Goal: Task Accomplishment & Management: Manage account settings

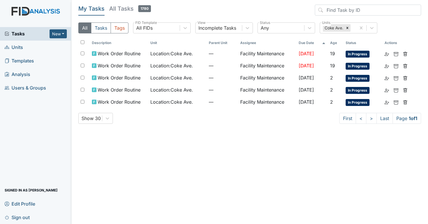
click at [262, 168] on main "My Tasks All Tasks 1780 All Tasks Tags All FIDs FID Template Incomplete Tasks V…" at bounding box center [249, 112] width 356 height 224
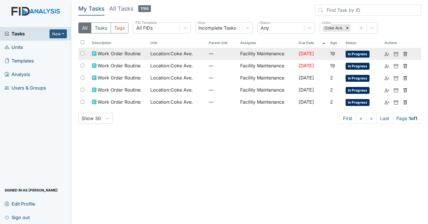
click at [180, 58] on td "Location : Coke Ave." at bounding box center [177, 54] width 58 height 12
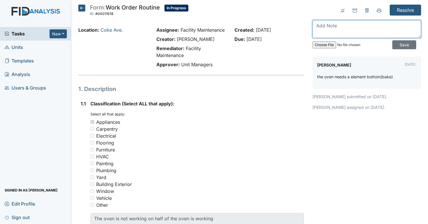
click at [355, 34] on textarea at bounding box center [366, 29] width 108 height 18
type textarea "element wasnt plugged in"
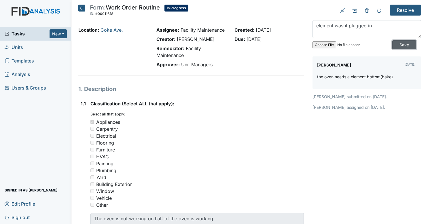
click at [393, 44] on input "Save" at bounding box center [404, 44] width 24 height 9
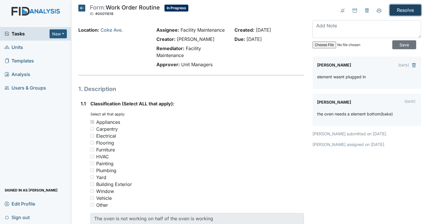
click at [395, 14] on input "Resolve" at bounding box center [404, 10] width 31 height 11
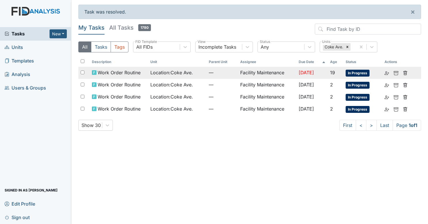
click at [184, 71] on span "Location : Coke Ave." at bounding box center [171, 72] width 43 height 7
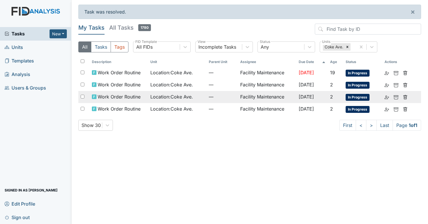
click at [299, 95] on span "Oct 25, 2025" at bounding box center [305, 97] width 15 height 6
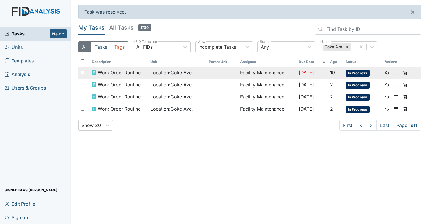
click at [238, 78] on td "Facility Maintenance" at bounding box center [267, 73] width 58 height 12
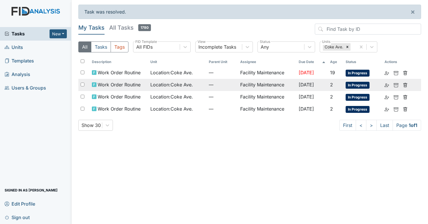
click at [174, 85] on span "Location : Coke Ave." at bounding box center [171, 84] width 43 height 7
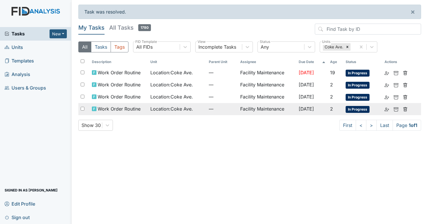
click at [150, 106] on span "Location : Coke Ave." at bounding box center [171, 108] width 43 height 7
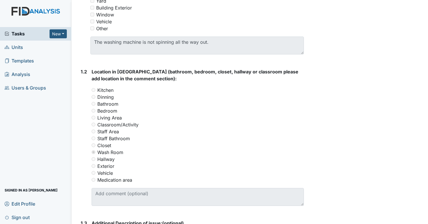
scroll to position [177, 0]
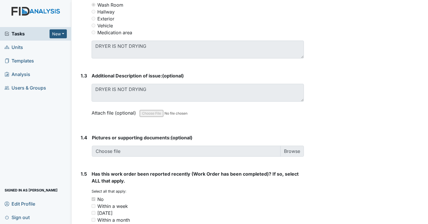
scroll to position [340, 0]
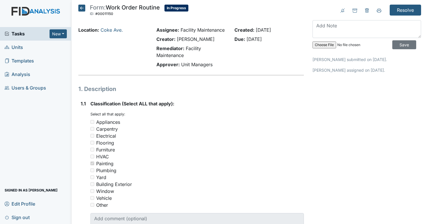
click at [83, 8] on icon at bounding box center [81, 8] width 7 height 7
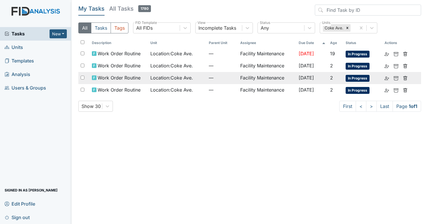
click at [250, 80] on td "Facility Maintenance" at bounding box center [267, 78] width 58 height 12
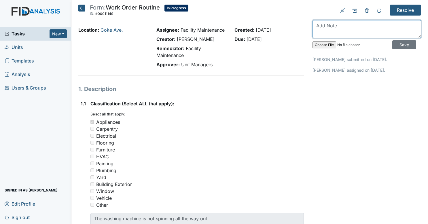
click at [332, 21] on textarea at bounding box center [366, 29] width 108 height 18
type textarea "new washer being delivered and installed by lowes"
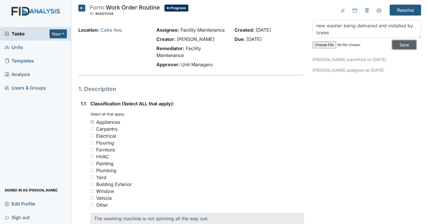
click at [398, 45] on input "Save" at bounding box center [404, 44] width 24 height 9
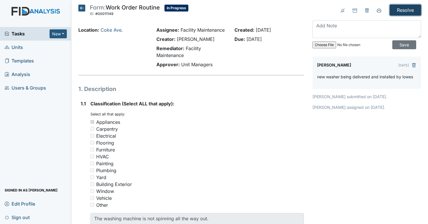
click at [408, 9] on input "Resolve" at bounding box center [404, 10] width 31 height 11
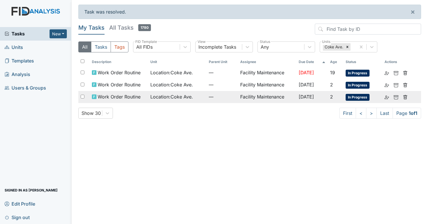
click at [178, 96] on span "Location : Coke Ave." at bounding box center [171, 96] width 43 height 7
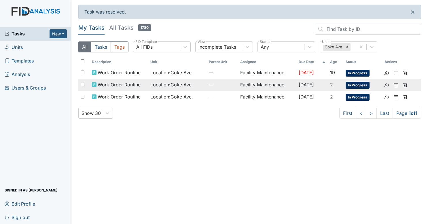
click at [140, 81] on span "Work Order Routine" at bounding box center [119, 84] width 43 height 7
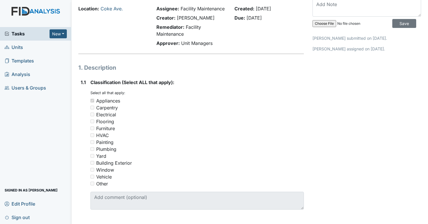
scroll to position [14, 0]
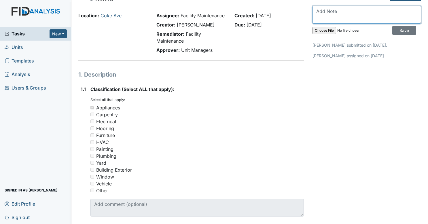
click at [351, 15] on textarea at bounding box center [366, 15] width 108 height 18
type textarea "new dryer being delivered and installed by lowes"
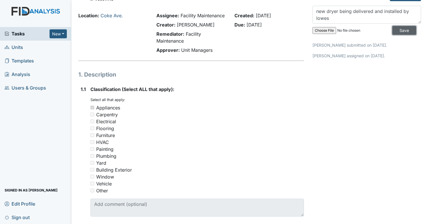
click at [392, 30] on input "Save" at bounding box center [404, 30] width 24 height 9
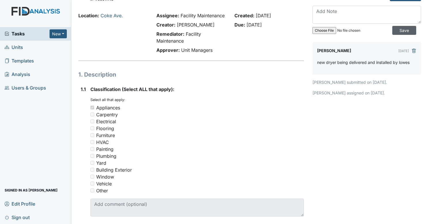
scroll to position [0, 0]
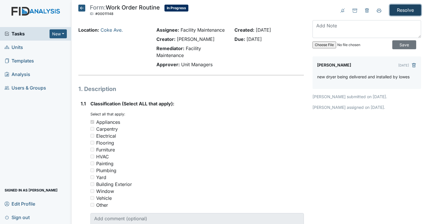
click at [401, 13] on input "Resolve" at bounding box center [404, 10] width 31 height 11
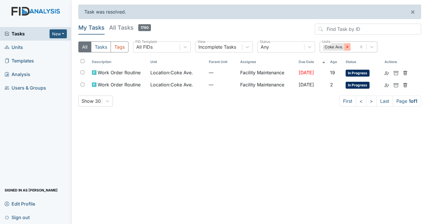
click at [346, 48] on icon at bounding box center [347, 47] width 4 height 4
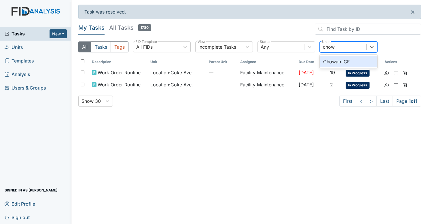
type input "chowa"
click at [349, 64] on div "Chowan ICF" at bounding box center [348, 62] width 58 height 12
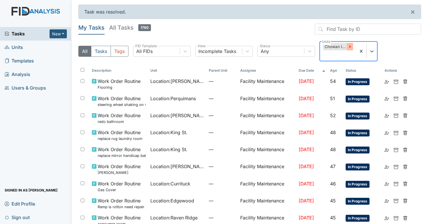
click at [348, 45] on icon at bounding box center [350, 47] width 4 height 4
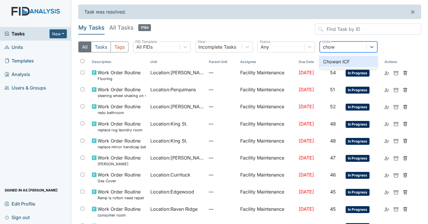
type input "chowa"
click at [345, 60] on div "Chowan ICF" at bounding box center [348, 62] width 58 height 12
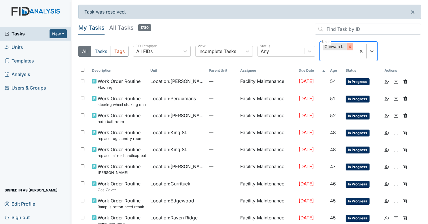
click at [348, 47] on icon at bounding box center [350, 47] width 4 height 4
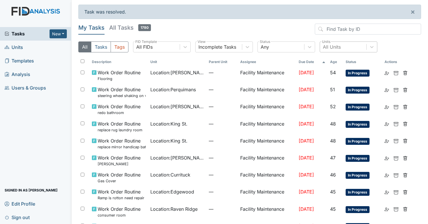
click at [24, 48] on link "Units" at bounding box center [35, 48] width 71 height 14
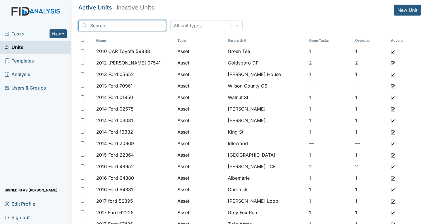
click at [136, 31] on input "search" at bounding box center [121, 25] width 87 height 11
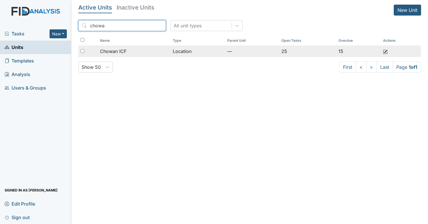
type input "chowa"
click at [134, 50] on div "Chowan ICF" at bounding box center [134, 51] width 68 height 7
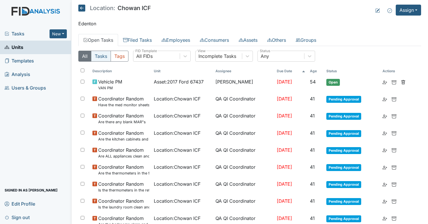
click at [104, 56] on button "Tasks" at bounding box center [101, 56] width 20 height 11
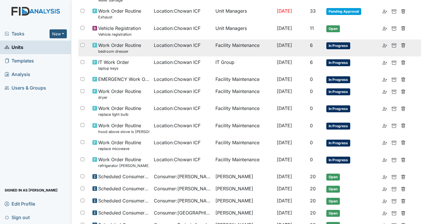
scroll to position [129, 0]
